Goal: Task Accomplishment & Management: Manage account settings

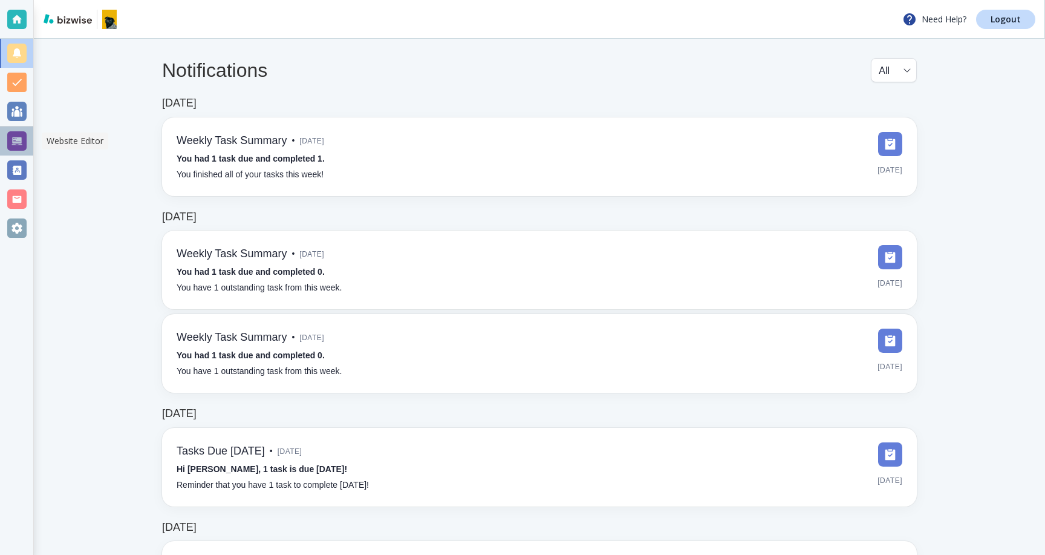
click at [19, 144] on div at bounding box center [16, 140] width 19 height 19
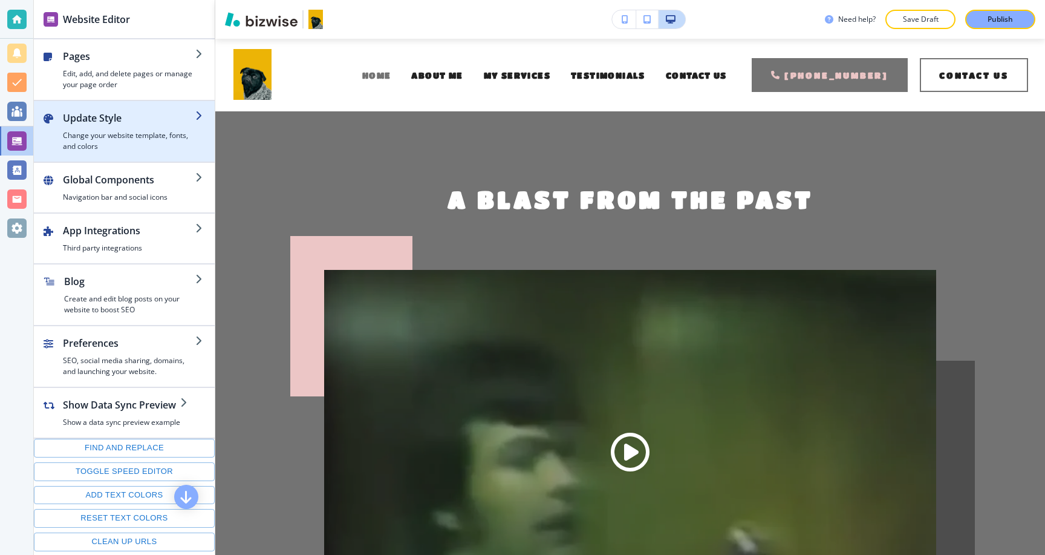
click at [125, 131] on h4 "Change your website template, fonts, and colors" at bounding box center [129, 141] width 132 height 22
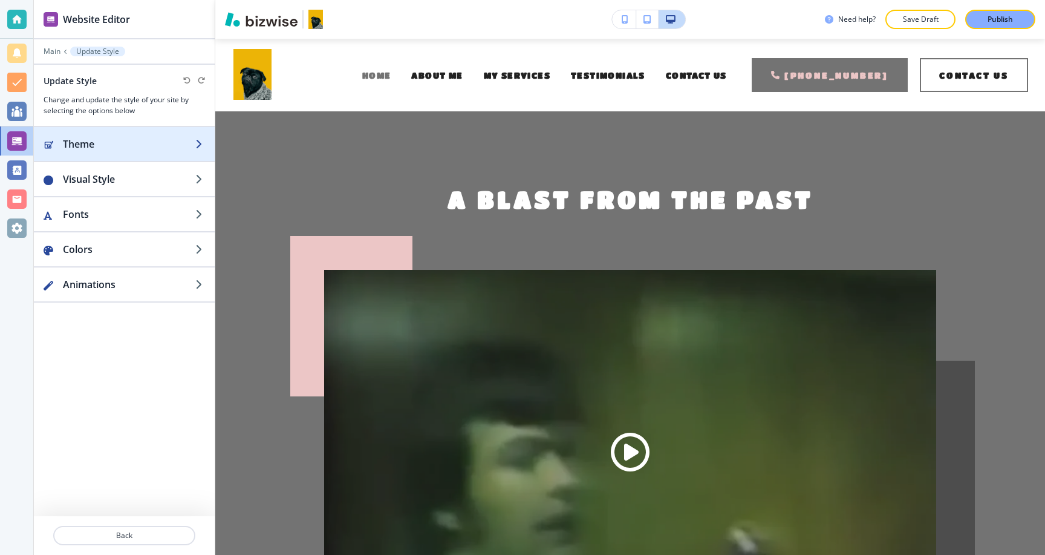
click at [112, 152] on div "button" at bounding box center [124, 156] width 181 height 10
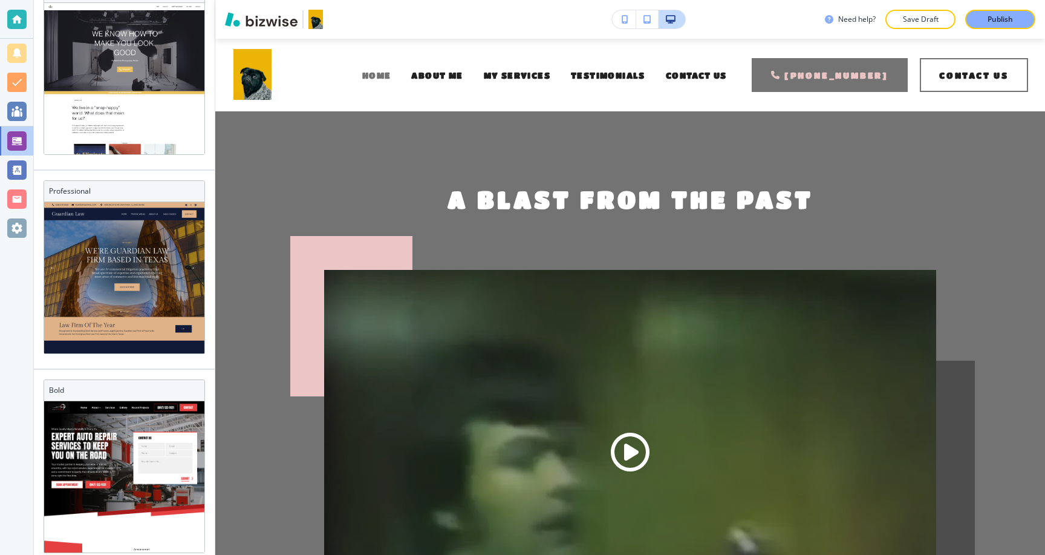
scroll to position [1003, 0]
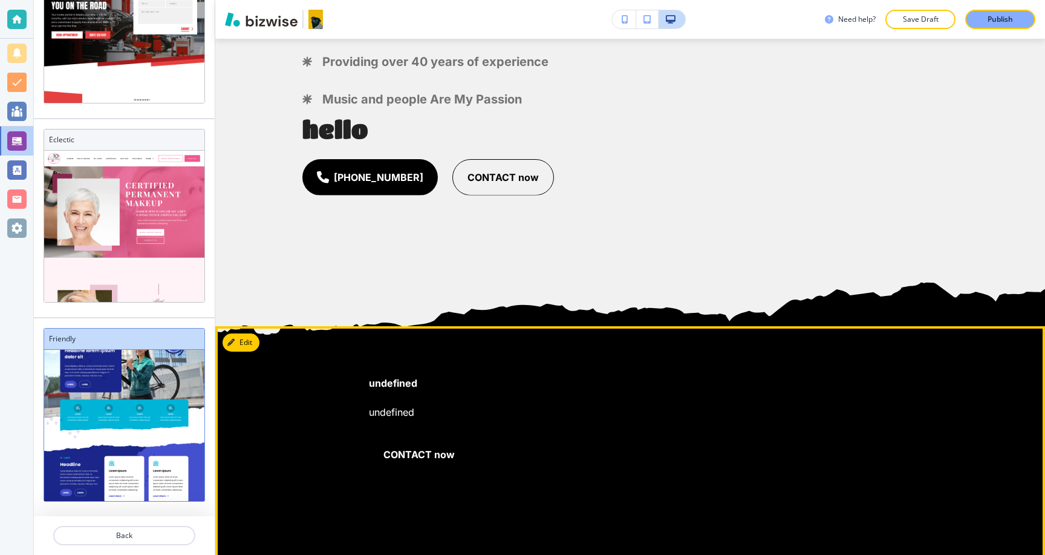
scroll to position [798, 0]
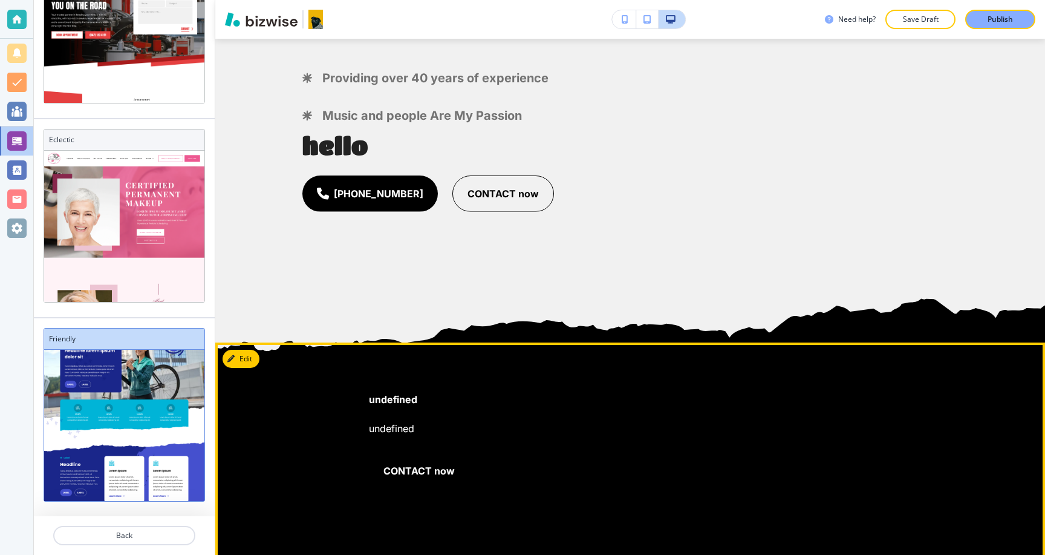
click at [242, 362] on button "Edit" at bounding box center [241, 359] width 37 height 18
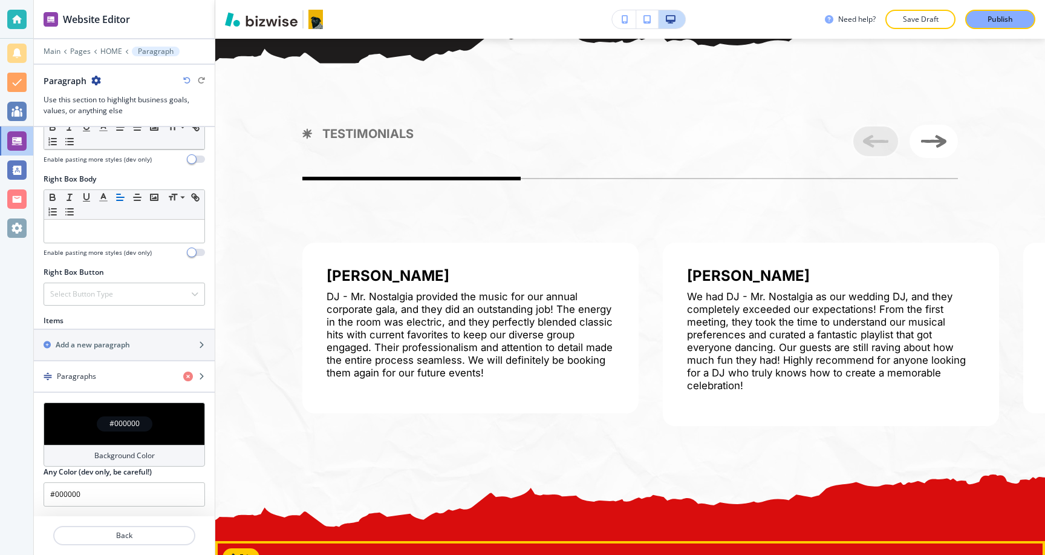
scroll to position [2442, 0]
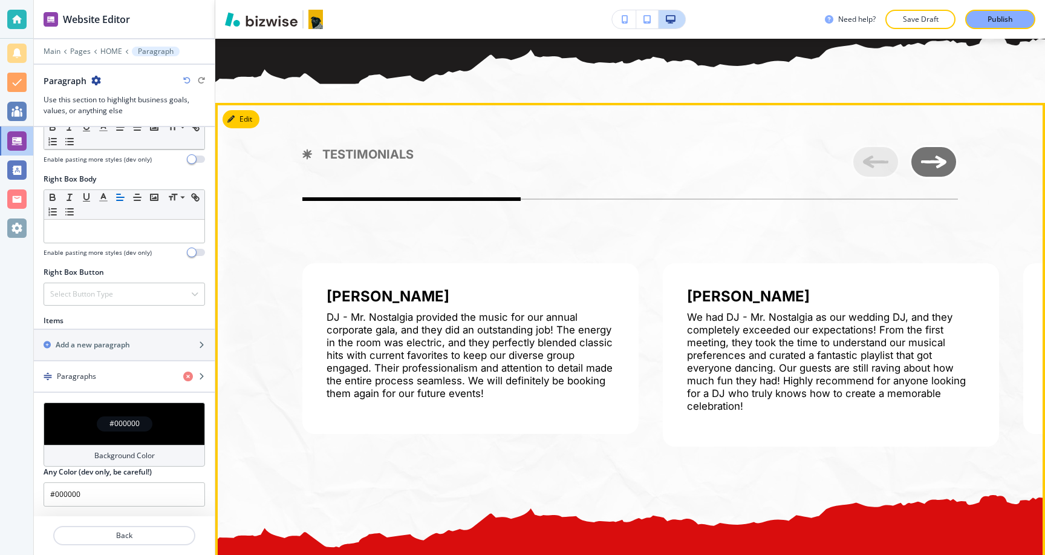
click at [932, 155] on icon "Next Image" at bounding box center [933, 161] width 25 height 13
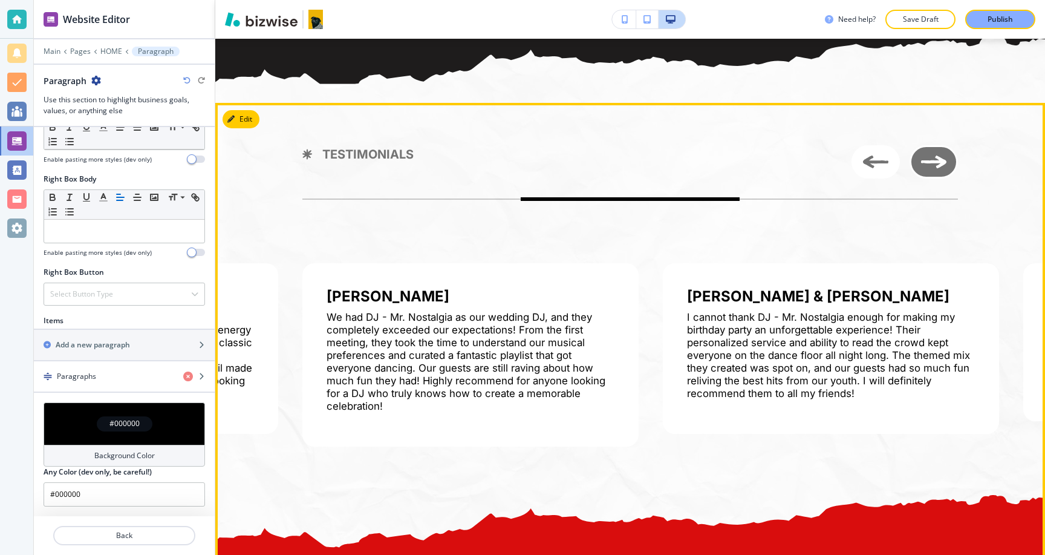
click at [932, 155] on icon "Next Image" at bounding box center [933, 161] width 25 height 13
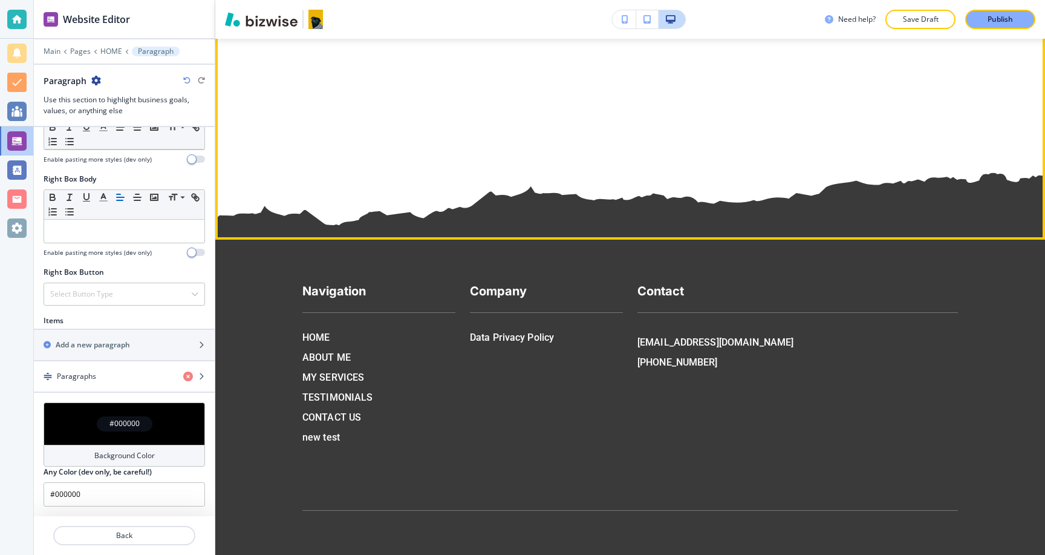
scroll to position [7532, 0]
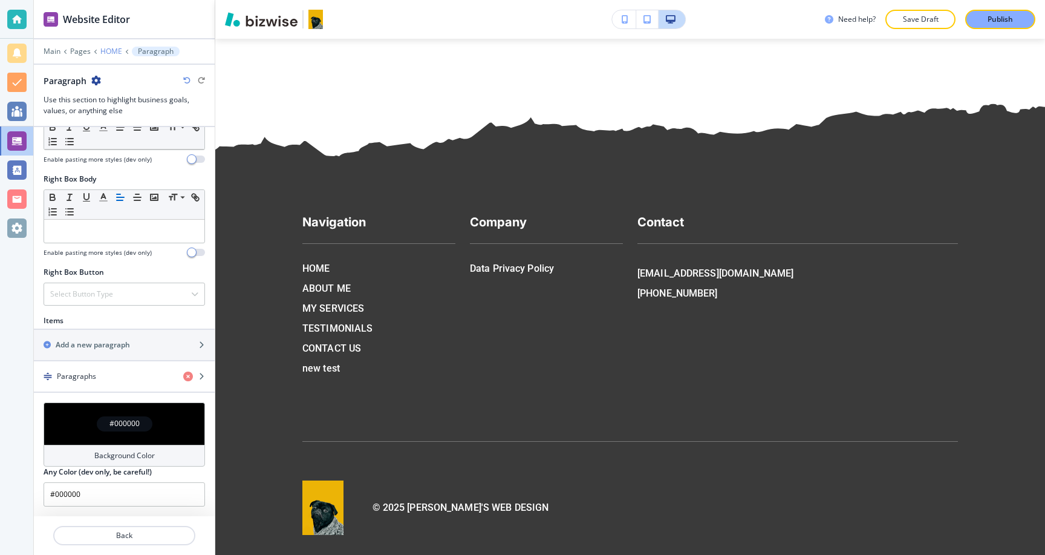
click at [107, 52] on p "HOME" at bounding box center [111, 51] width 22 height 8
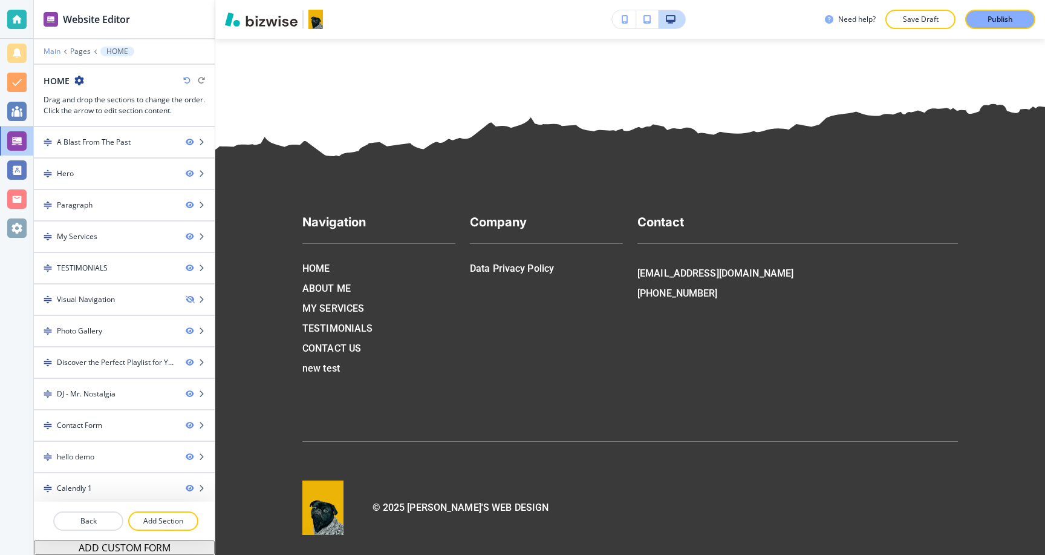
click at [45, 48] on p "Main" at bounding box center [52, 51] width 17 height 8
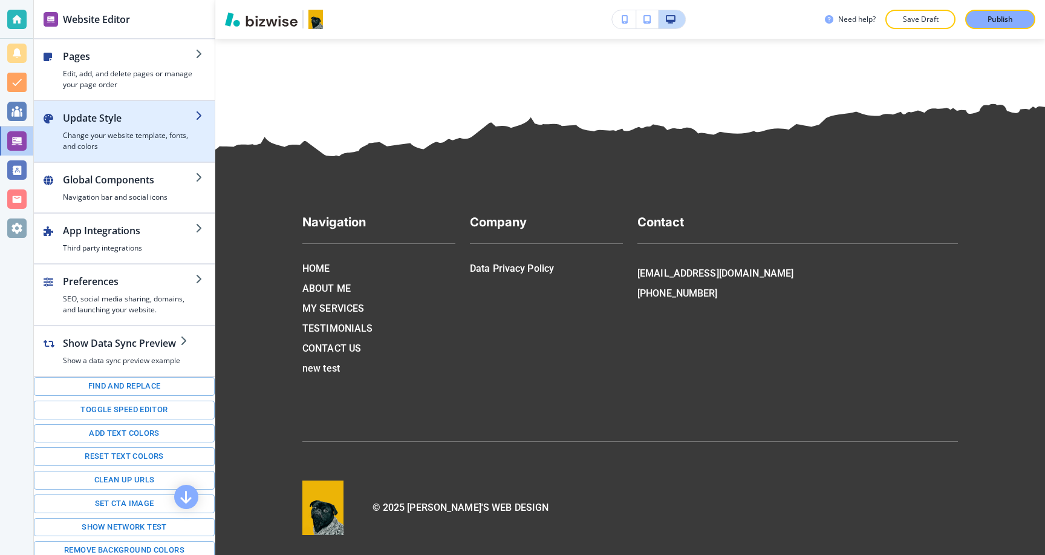
click at [106, 143] on h4 "Change your website template, fonts, and colors" at bounding box center [129, 141] width 132 height 22
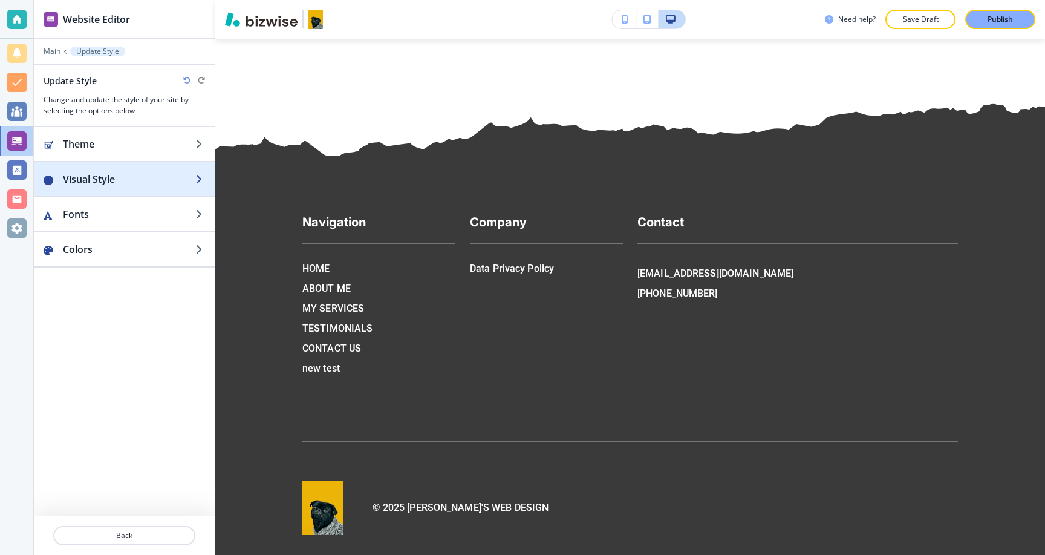
click at [108, 179] on h2 "Visual Style" at bounding box center [129, 179] width 132 height 15
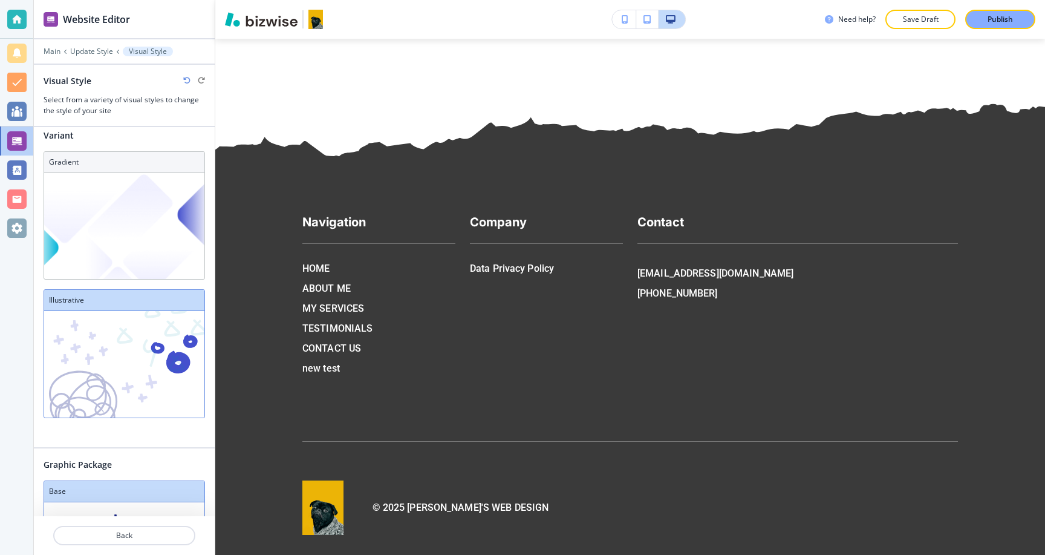
scroll to position [0, 0]
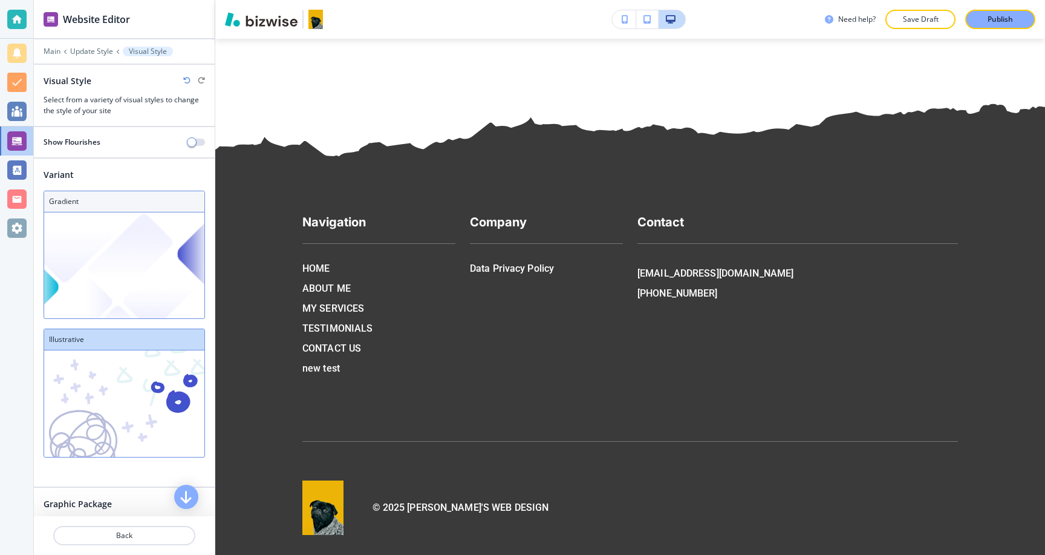
click at [105, 227] on img at bounding box center [124, 265] width 160 height 106
click at [124, 278] on img at bounding box center [124, 265] width 160 height 106
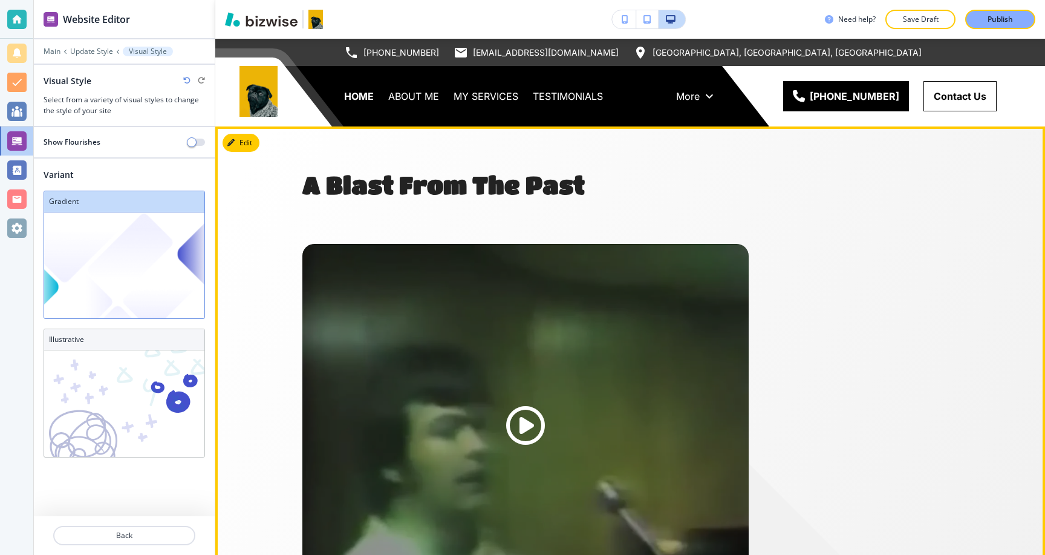
click at [260, 366] on div "A Blast From The Past" at bounding box center [630, 388] width 830 height 438
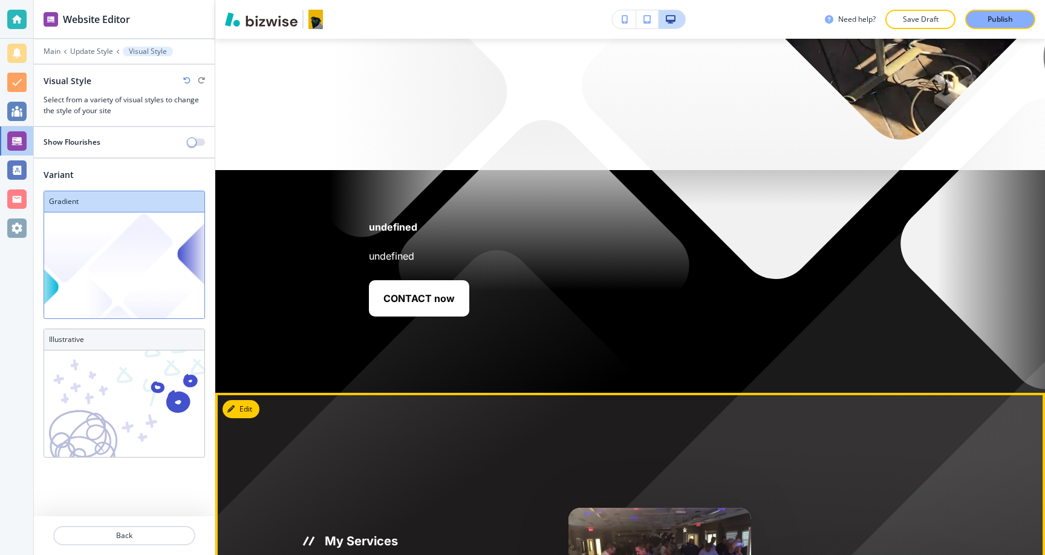
scroll to position [987, 0]
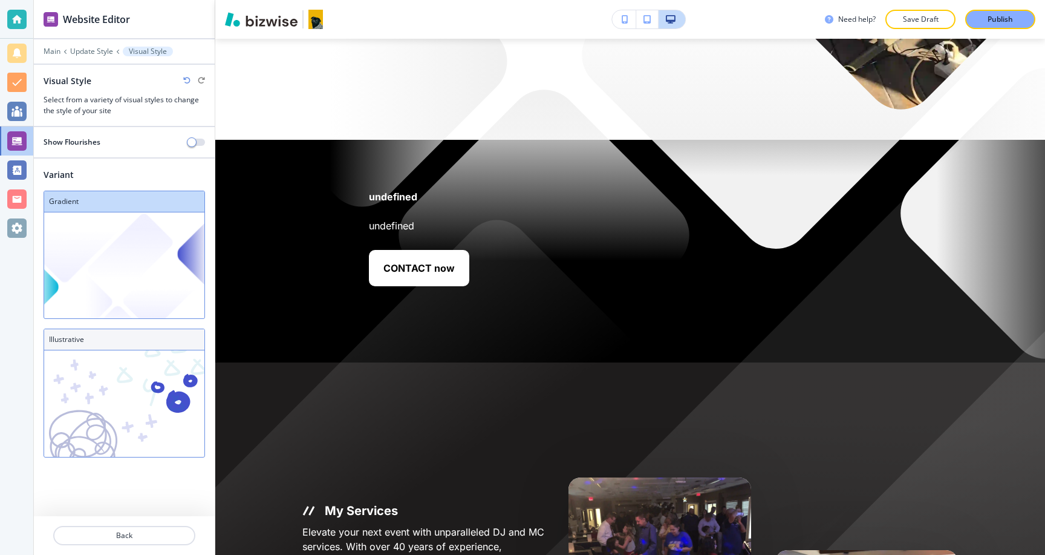
click at [77, 370] on img at bounding box center [124, 403] width 160 height 106
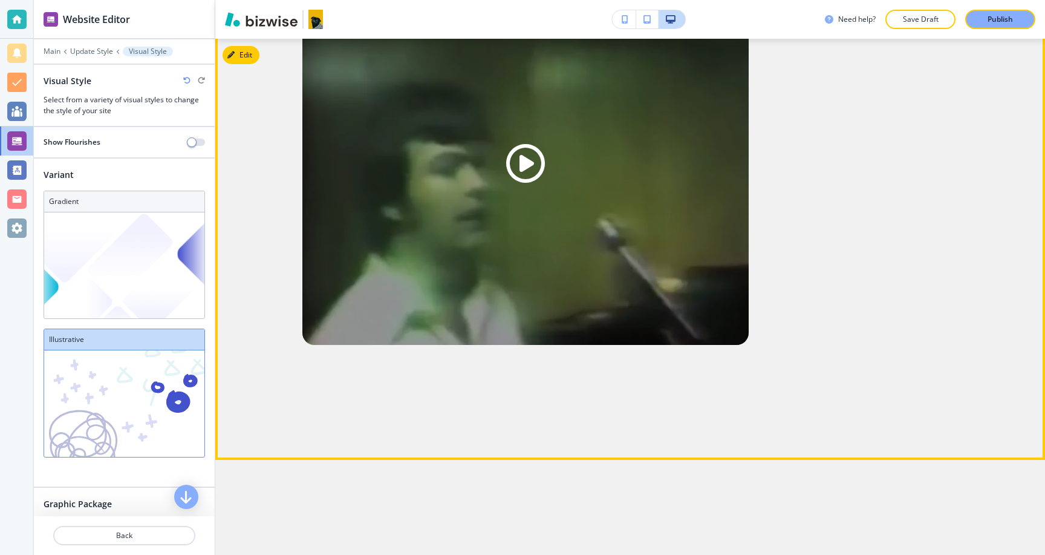
scroll to position [1048, 0]
